Goal: Task Accomplishment & Management: Manage account settings

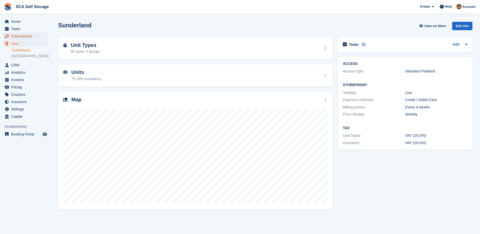
click at [27, 38] on span "Subscriptions" at bounding box center [26, 36] width 30 height 7
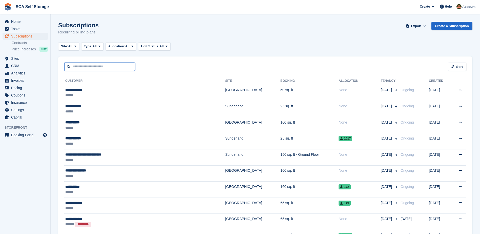
click at [88, 68] on input "text" at bounding box center [99, 66] width 71 height 8
type input "*****"
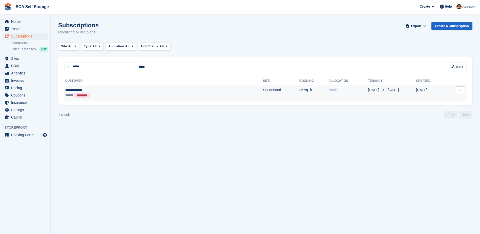
click at [70, 87] on td "**********" at bounding box center [163, 93] width 199 height 16
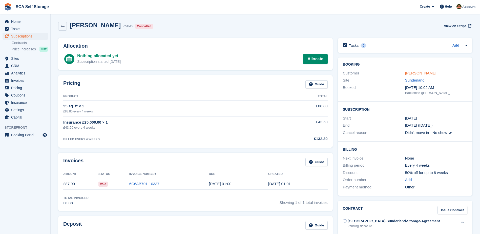
click at [413, 72] on link "Pheobie Bruce" at bounding box center [420, 73] width 31 height 4
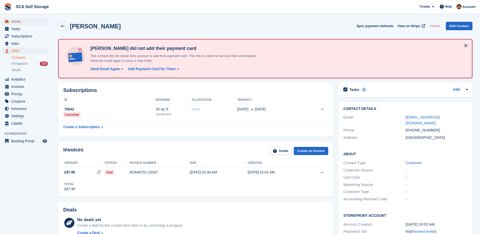
click at [14, 22] on span "Home" at bounding box center [26, 21] width 30 height 7
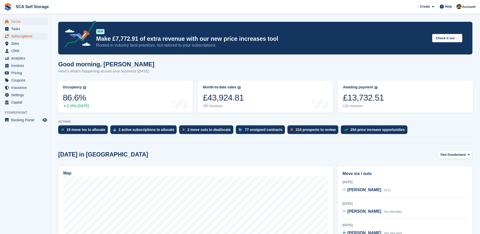
click at [21, 37] on span "Subscriptions" at bounding box center [26, 36] width 30 height 7
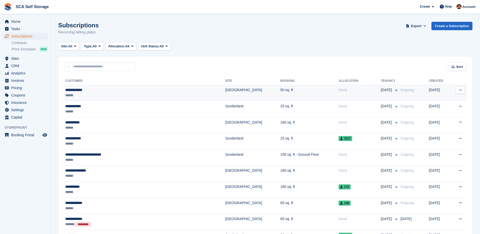
click at [225, 96] on td "[GEOGRAPHIC_DATA]" at bounding box center [252, 93] width 55 height 16
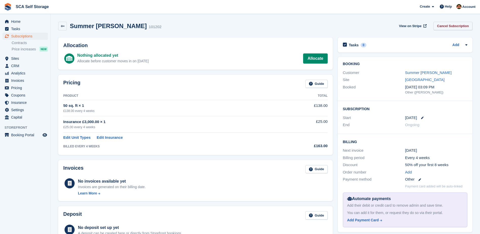
click at [459, 24] on link "Cancel Subscription" at bounding box center [452, 26] width 39 height 8
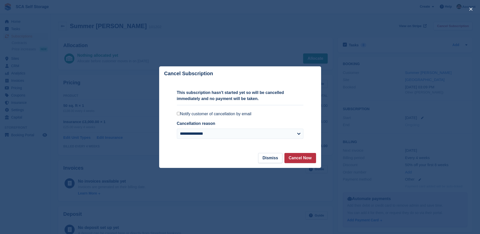
click at [189, 115] on label "Notify customer of cancellation by email" at bounding box center [240, 113] width 126 height 5
click at [196, 135] on select "**********" at bounding box center [240, 134] width 126 height 10
select select "**********"
click at [177, 129] on select "**********" at bounding box center [240, 134] width 126 height 10
click at [306, 159] on button "Cancel Now" at bounding box center [300, 158] width 32 height 10
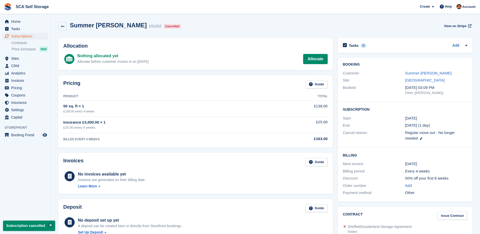
click at [421, 73] on link "Summer Windle" at bounding box center [428, 73] width 47 height 4
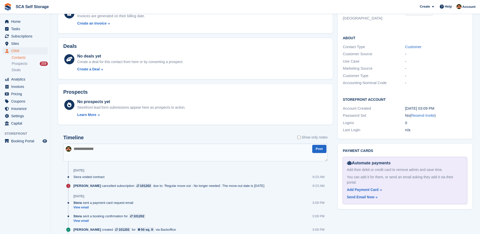
scroll to position [181, 0]
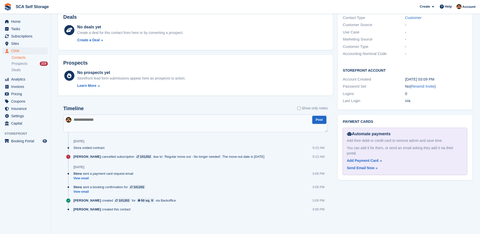
click at [142, 128] on textarea at bounding box center [195, 123] width 264 height 18
type textarea "**********"
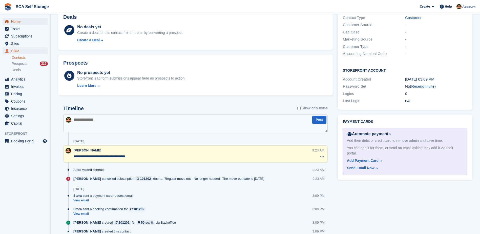
click at [18, 25] on span "Home" at bounding box center [26, 21] width 30 height 7
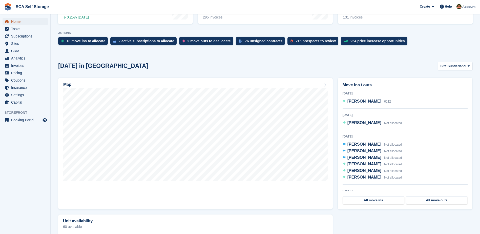
drag, startPoint x: 27, startPoint y: 20, endPoint x: 36, endPoint y: 13, distance: 11.2
click at [27, 20] on span "Home" at bounding box center [26, 21] width 30 height 7
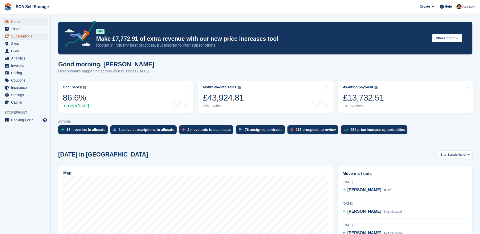
click at [25, 34] on span "Subscriptions" at bounding box center [26, 36] width 30 height 7
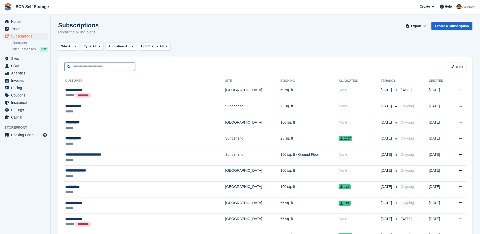
click at [102, 66] on input "text" at bounding box center [99, 66] width 71 height 8
type input "*******"
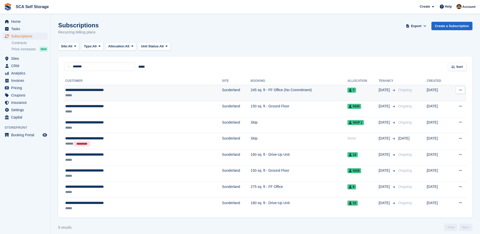
click at [251, 91] on td "245 sq. ft - FF Office (No Commitment)" at bounding box center [299, 93] width 97 height 16
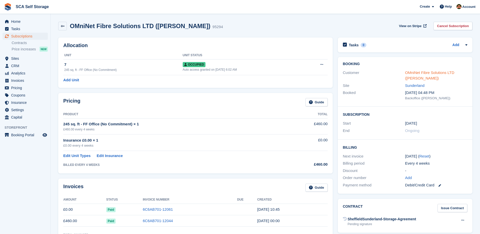
click at [431, 72] on link "OMniNet Fibre Solutions LTD ([PERSON_NAME])" at bounding box center [429, 75] width 49 height 10
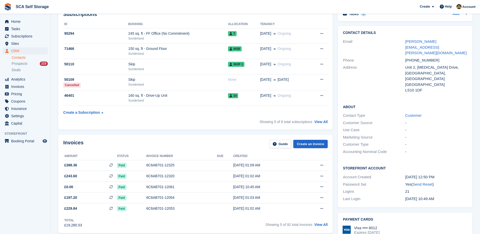
scroll to position [114, 0]
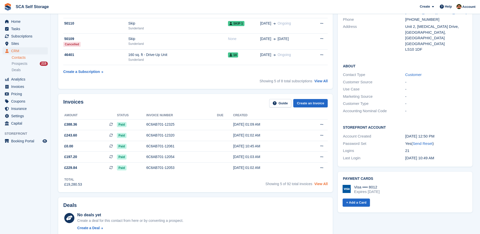
click at [322, 182] on link "View All" at bounding box center [320, 184] width 13 height 4
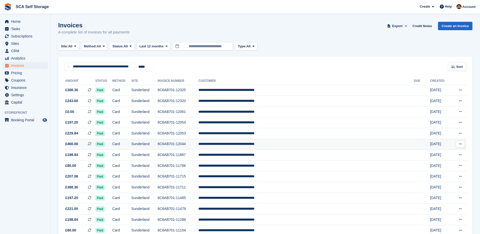
click at [112, 143] on td "Paid" at bounding box center [103, 144] width 17 height 11
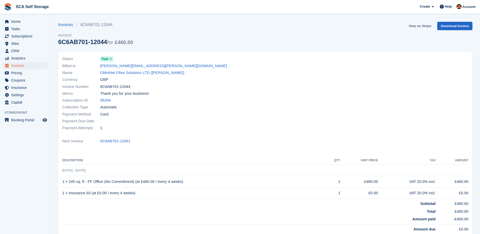
click at [414, 27] on link "View on Stripe" at bounding box center [420, 26] width 27 height 8
click at [132, 74] on link "OMniNet Fibre Solutions LTD ([PERSON_NAME])" at bounding box center [142, 73] width 84 height 6
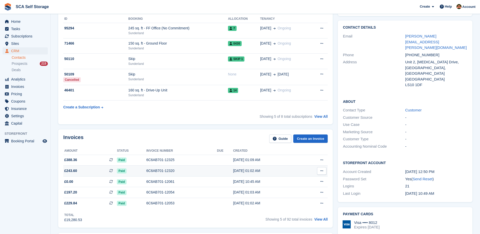
scroll to position [101, 0]
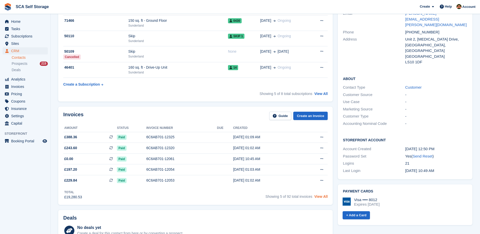
click at [323, 197] on link "View All" at bounding box center [320, 196] width 13 height 4
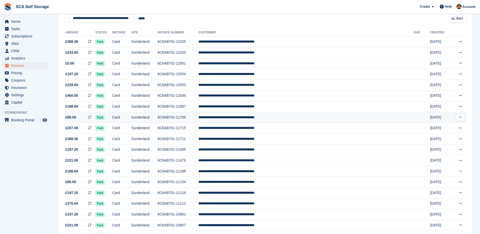
scroll to position [51, 0]
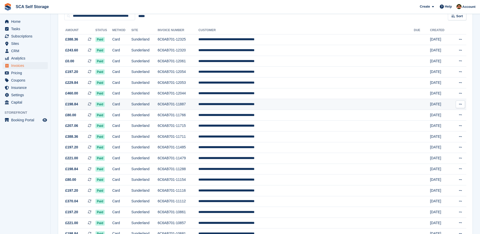
click at [198, 107] on td "6C6AB701-11887" at bounding box center [178, 104] width 41 height 11
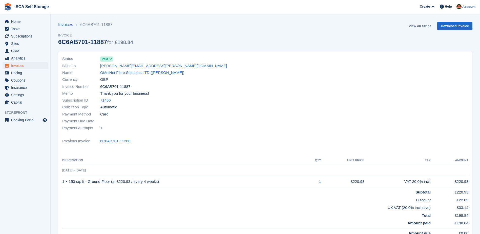
click at [415, 26] on link "View on Stripe" at bounding box center [420, 26] width 27 height 8
click at [113, 75] on link "OMniNet Fibre Solutions LTD ([PERSON_NAME])" at bounding box center [142, 73] width 84 height 6
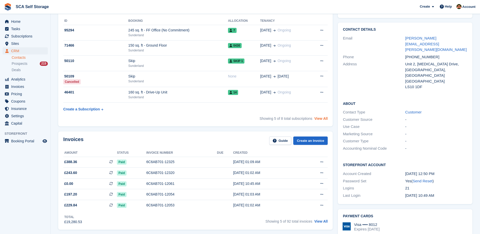
scroll to position [89, 0]
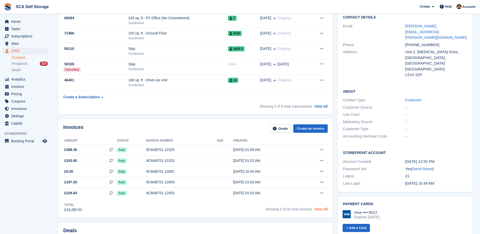
click at [324, 209] on link "View All" at bounding box center [320, 209] width 13 height 4
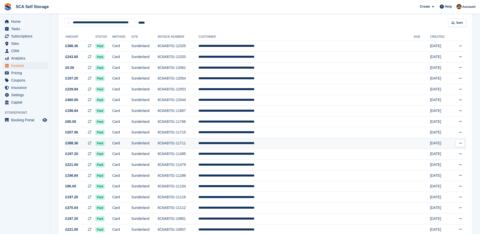
scroll to position [44, 0]
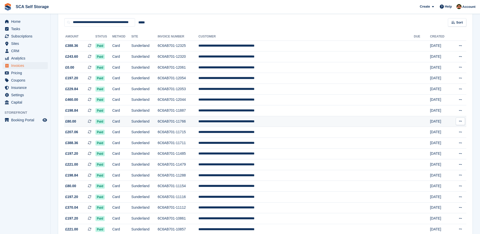
click at [198, 123] on td "6C6AB701-11766" at bounding box center [178, 121] width 41 height 11
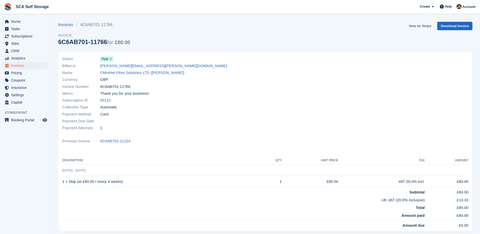
click at [412, 28] on link "View on Stripe" at bounding box center [420, 26] width 27 height 8
click at [121, 72] on link "OMniNet Fibre Solutions LTD ([PERSON_NAME])" at bounding box center [142, 73] width 84 height 6
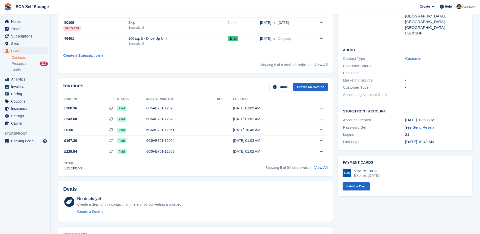
scroll to position [139, 0]
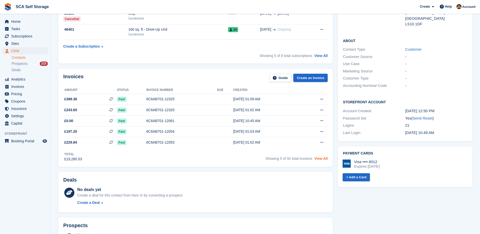
click at [319, 159] on link "View All" at bounding box center [320, 158] width 13 height 4
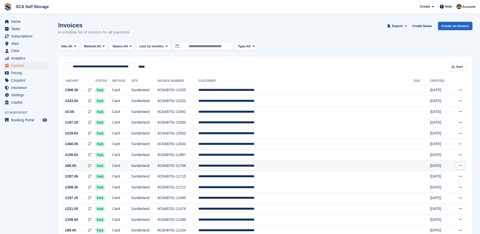
click at [198, 163] on td "6C6AB701-11766" at bounding box center [178, 165] width 41 height 11
